Goal: Find contact information: Find contact information

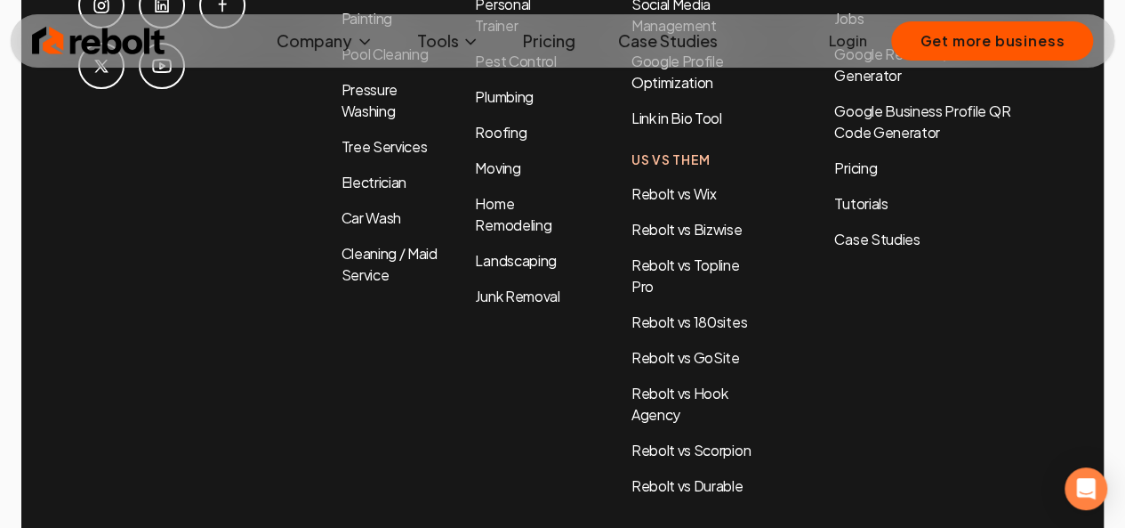
scroll to position [8546, 0]
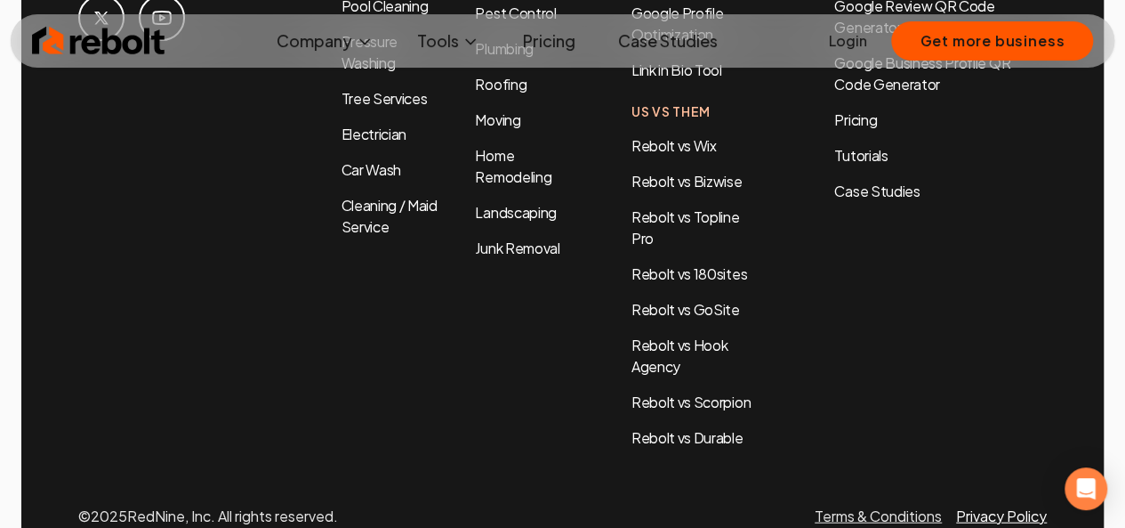
click at [989, 506] on link "Privacy Policy" at bounding box center [1001, 515] width 91 height 19
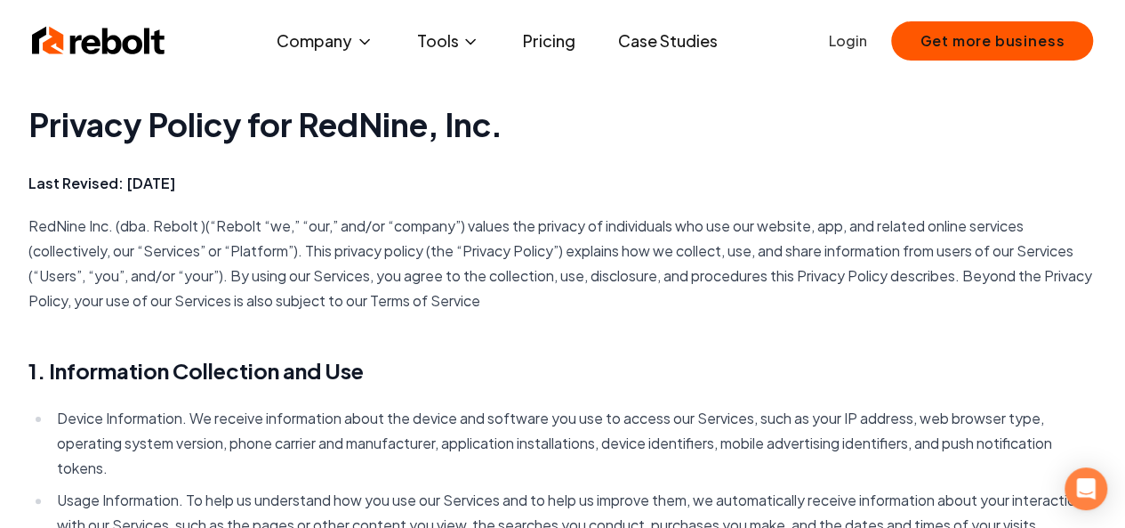
scroll to position [1335, 0]
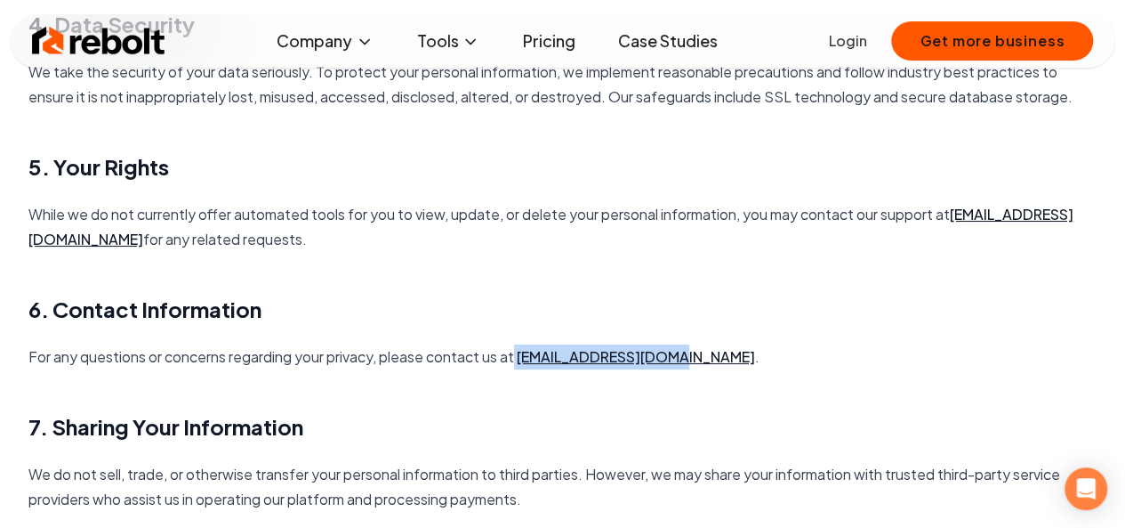
drag, startPoint x: 521, startPoint y: 383, endPoint x: 682, endPoint y: 380, distance: 161.1
click at [682, 369] on p "For any questions or concerns regarding your privacy, please contact us at [EMA…" at bounding box center [562, 356] width 1069 height 25
copy p "[EMAIL_ADDRESS][DOMAIN_NAME]"
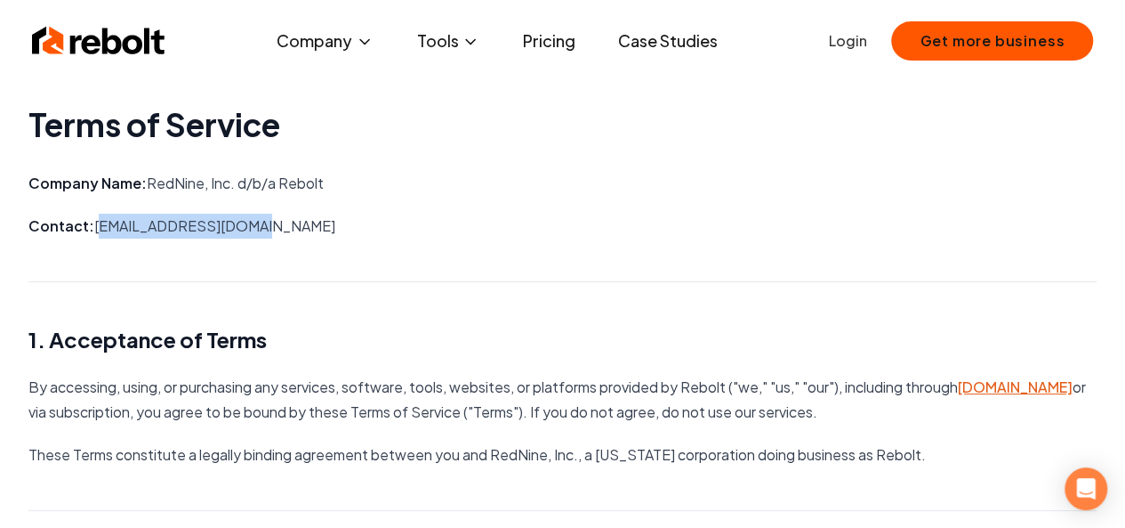
drag, startPoint x: 328, startPoint y: 211, endPoint x: 92, endPoint y: 230, distance: 237.5
copy p "[EMAIL_ADDRESS][DOMAIN_NAME]"
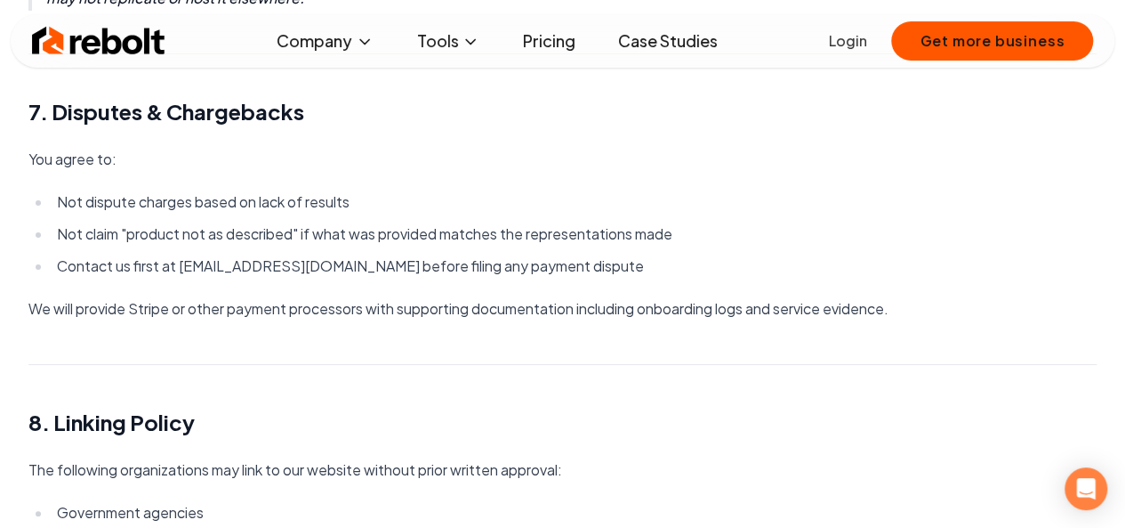
scroll to position [4549, 0]
